Goal: Task Accomplishment & Management: Use online tool/utility

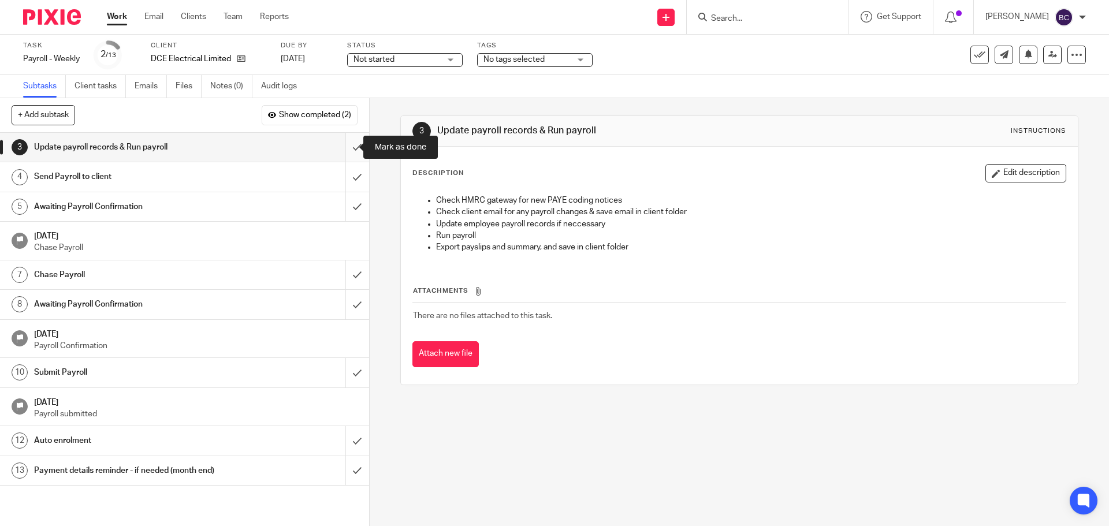
click at [343, 137] on input "submit" at bounding box center [184, 147] width 369 height 29
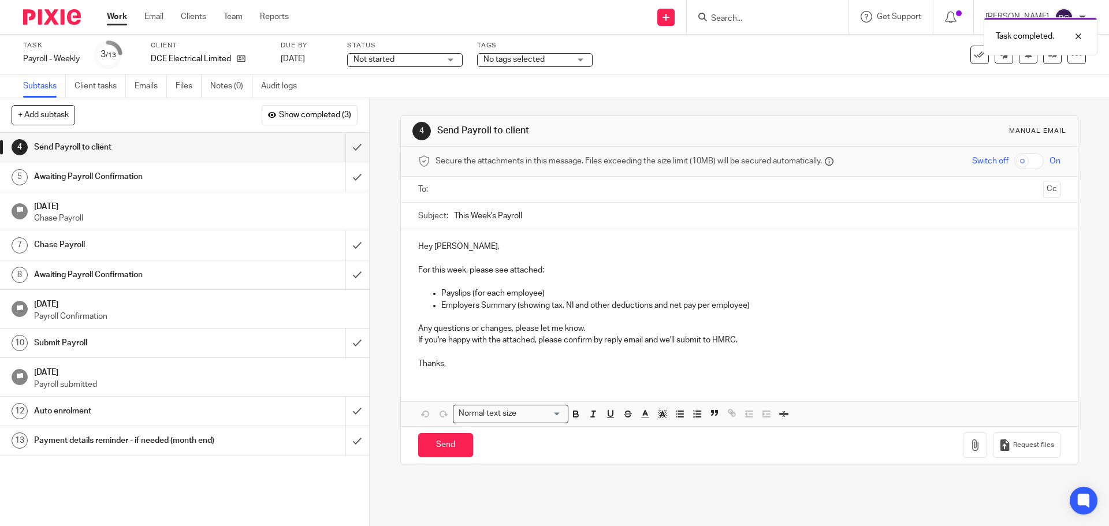
click at [479, 187] on input "text" at bounding box center [739, 189] width 598 height 13
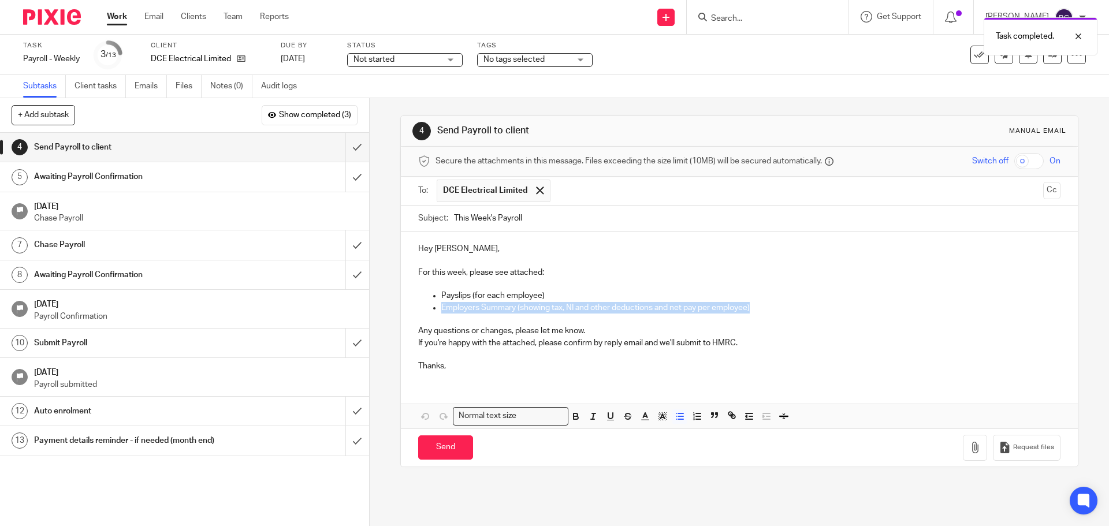
drag, startPoint x: 755, startPoint y: 306, endPoint x: 377, endPoint y: 300, distance: 378.3
click at [420, 303] on ul "Employers Summary (showing tax, NI and other deductions and net pay per employe…" at bounding box center [739, 314] width 642 height 24
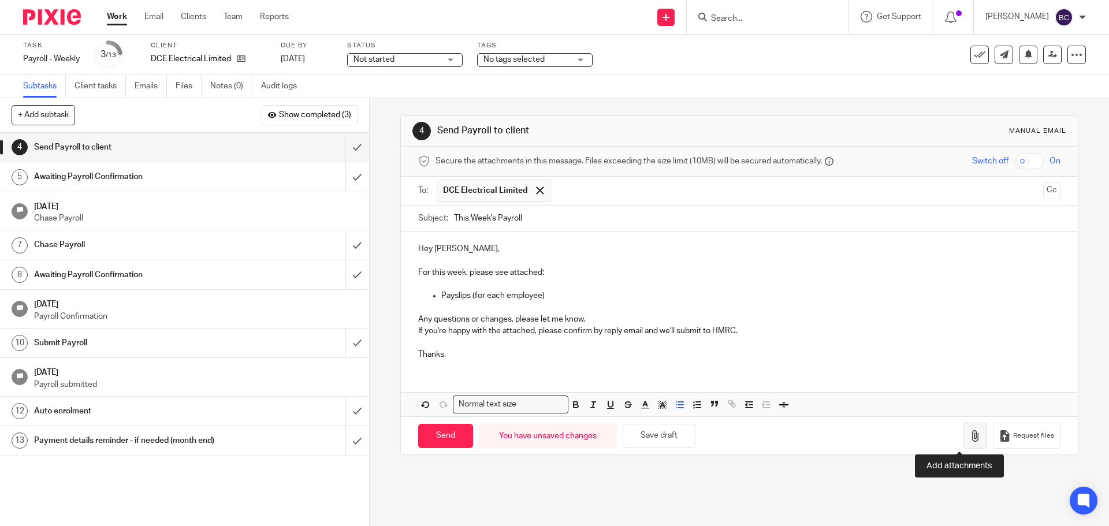
click at [969, 433] on icon "button" at bounding box center [975, 436] width 12 height 12
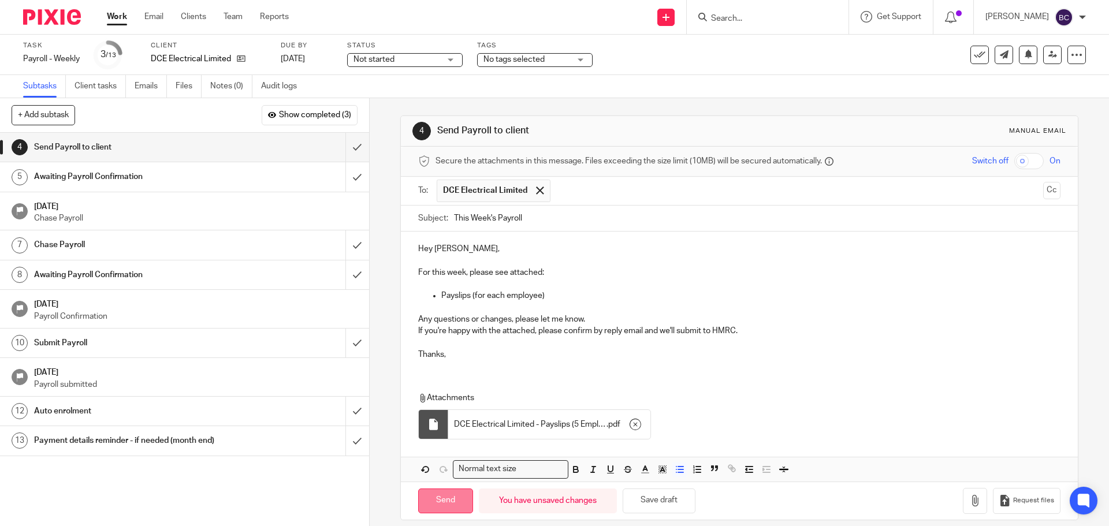
click at [442, 500] on input "Send" at bounding box center [445, 501] width 55 height 25
type input "Sent"
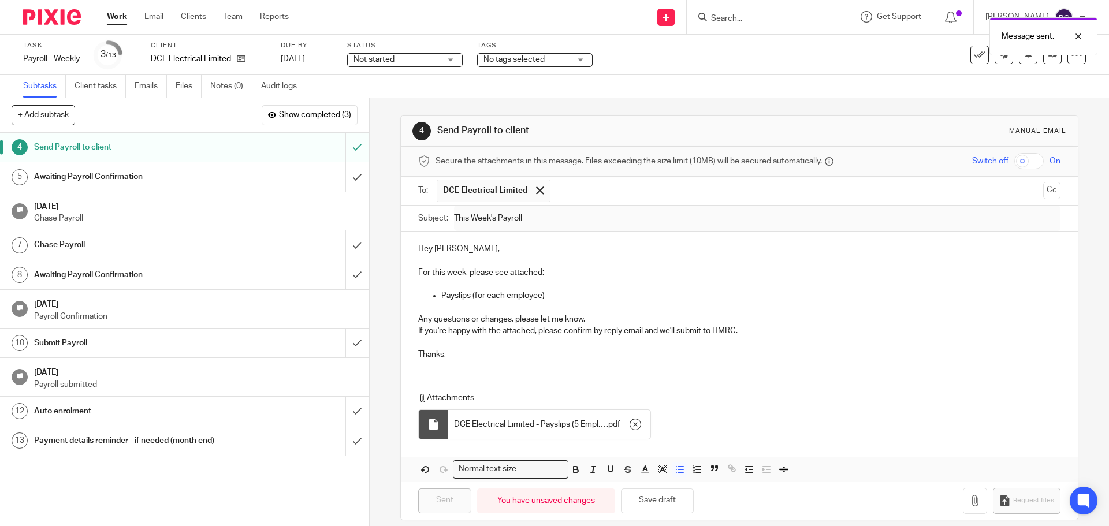
click at [748, 20] on div "Message sent." at bounding box center [825, 34] width 543 height 44
click at [345, 174] on input "submit" at bounding box center [184, 176] width 369 height 29
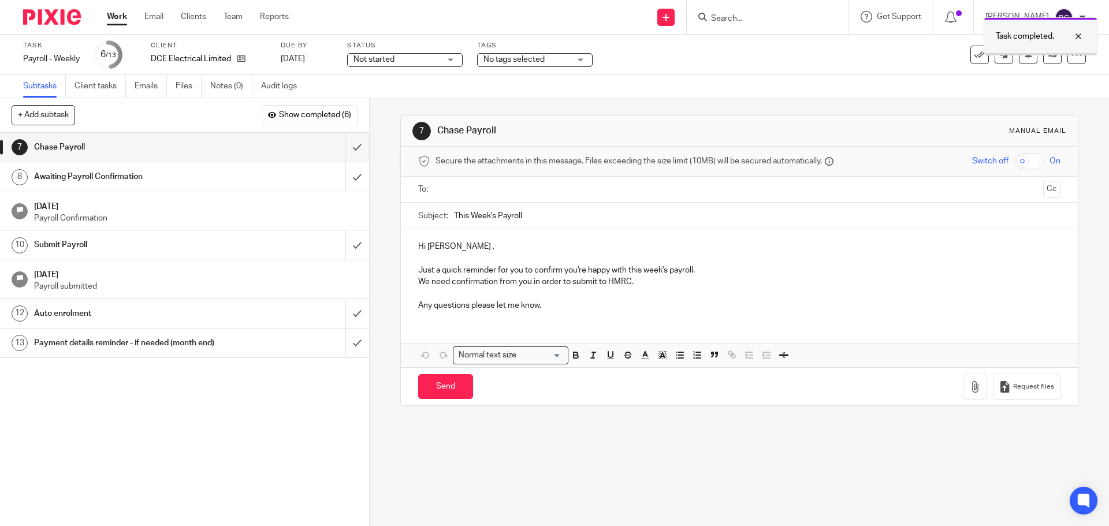
drag, startPoint x: 1081, startPoint y: 37, endPoint x: 1068, endPoint y: 37, distance: 12.7
click at [1081, 37] on div at bounding box center [1069, 36] width 31 height 14
click at [754, 23] on input "Search" at bounding box center [762, 19] width 104 height 10
type input "daika"
click at [779, 46] on link at bounding box center [778, 44] width 143 height 17
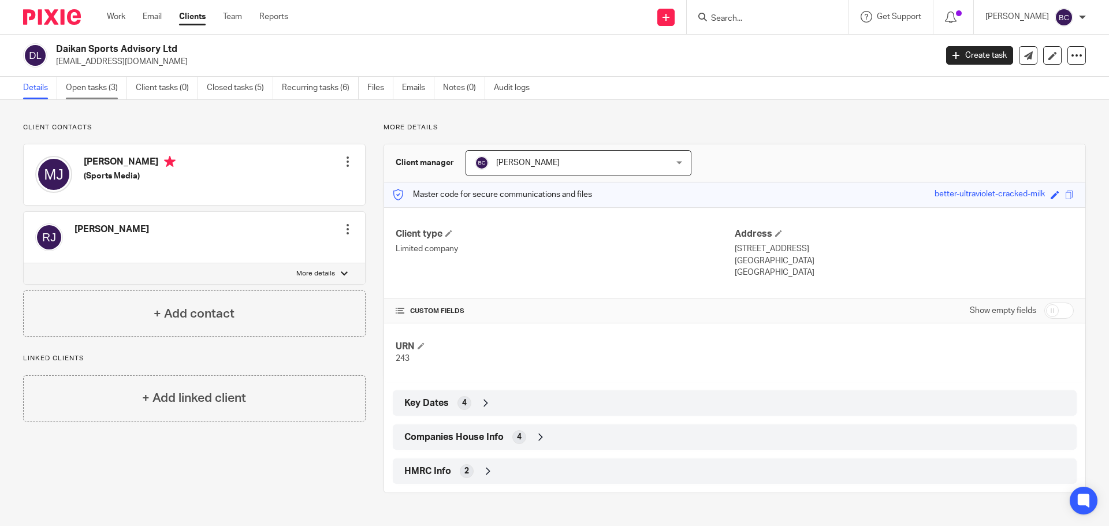
click at [111, 91] on link "Open tasks (3)" at bounding box center [96, 88] width 61 height 23
